Goal: Task Accomplishment & Management: Manage account settings

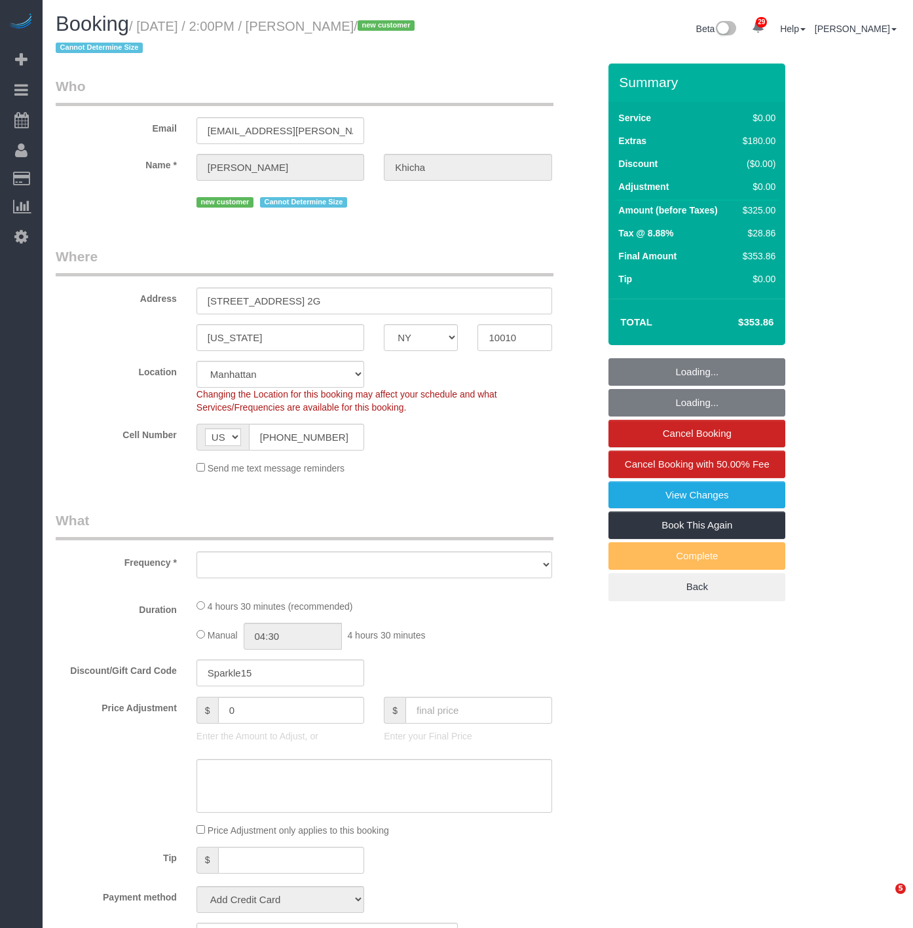
select select "NY"
select select "string:stripe-pm_1SAdRf4VGloSiKo7zYrfcx6t"
select select "object:825"
select select "1"
select select "spot1"
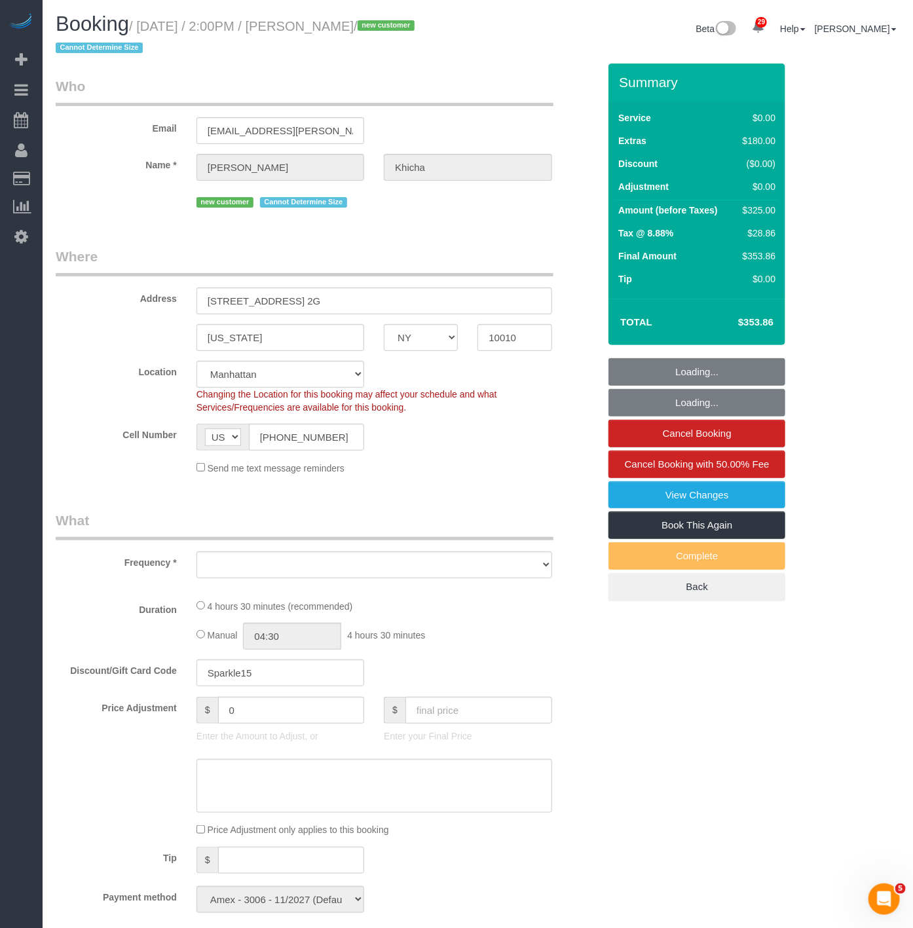
select select "number:62"
select select "number:90"
select select "number:15"
select select "number:5"
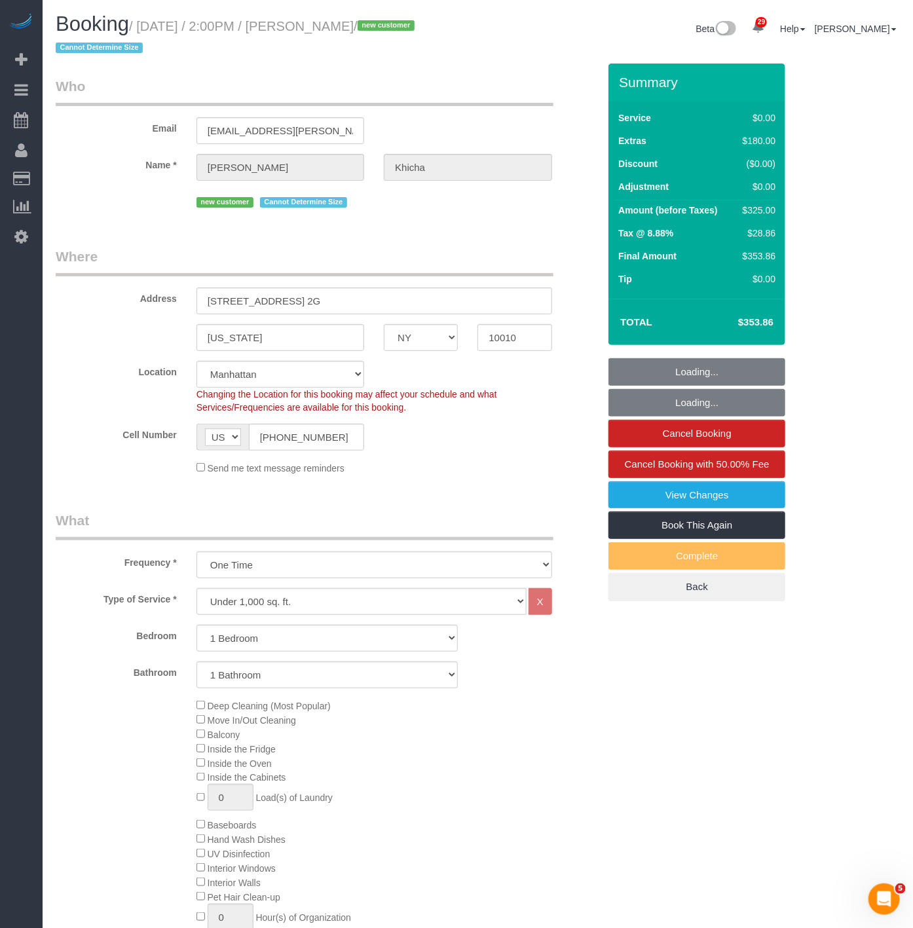
select select "1"
select select "object:1536"
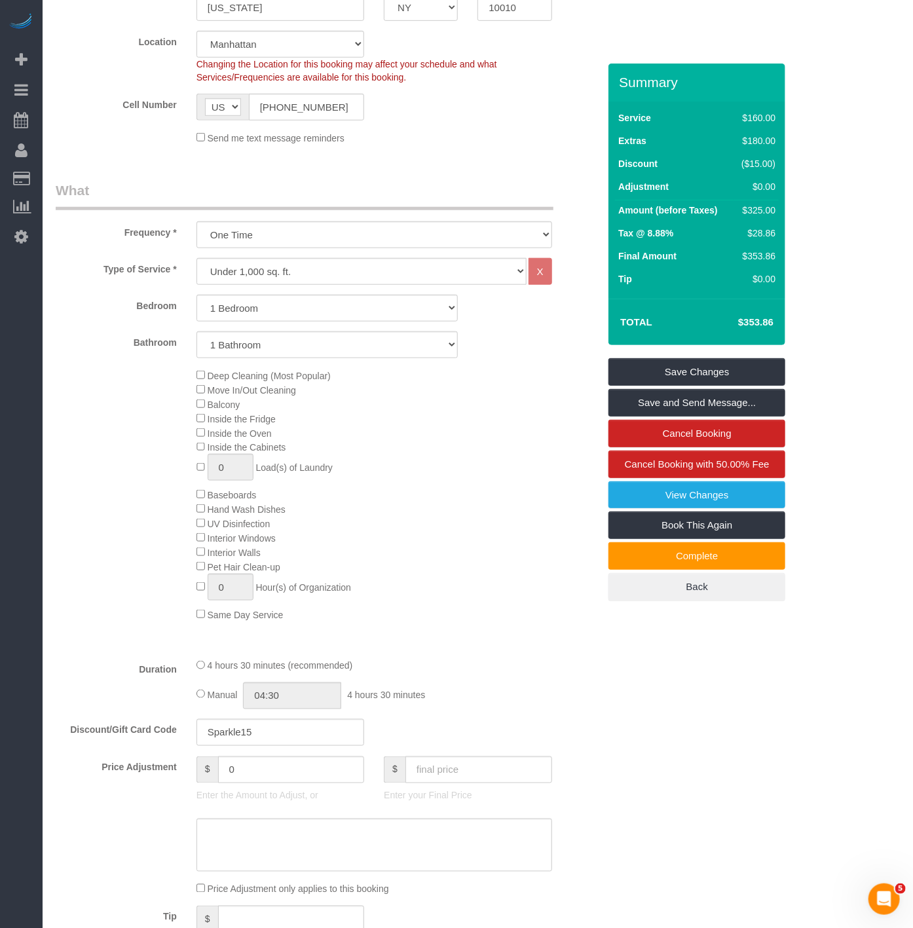
scroll to position [363, 0]
